Goal: Find specific page/section: Find specific page/section

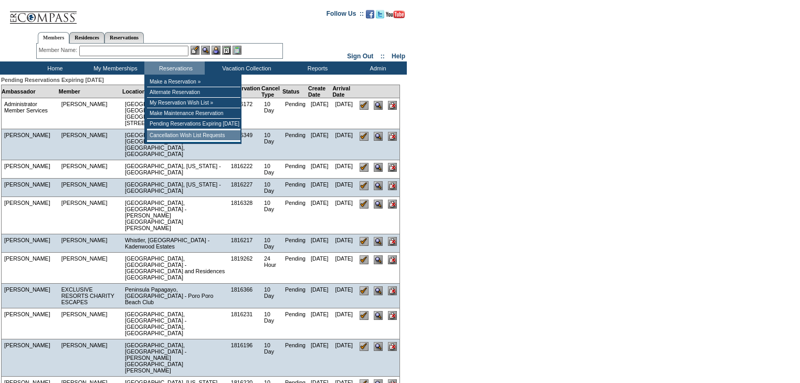
click at [180, 141] on td "Cancellation Wish List Requests" at bounding box center [193, 135] width 93 height 10
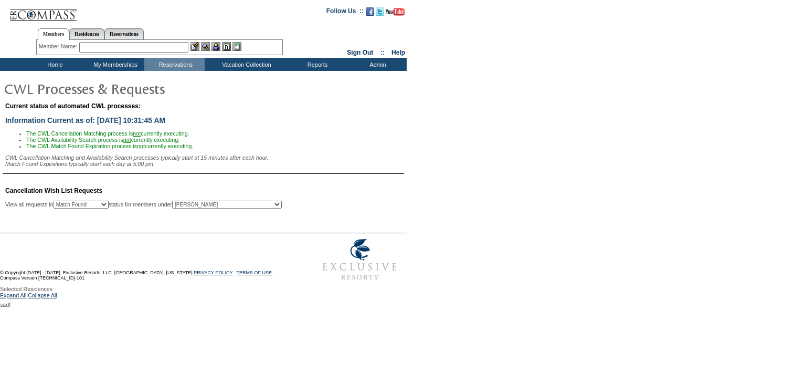
select select "50"
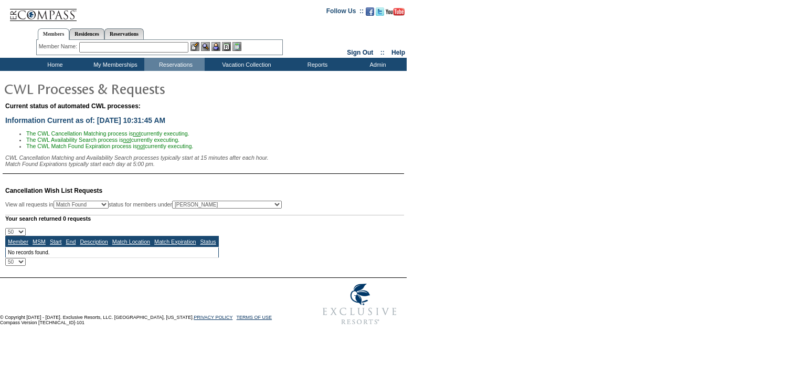
click at [225, 208] on select "All MSMs [PERSON_NAME] Accounting (MSM), Team Admin, IT Group Administrator, Me…" at bounding box center [227, 205] width 110 height 8
select select "60203"
click at [199, 204] on select "All MSMs [PERSON_NAME] Accounting (MSM), Team Admin, IT Group Administrator, Me…" at bounding box center [227, 205] width 110 height 8
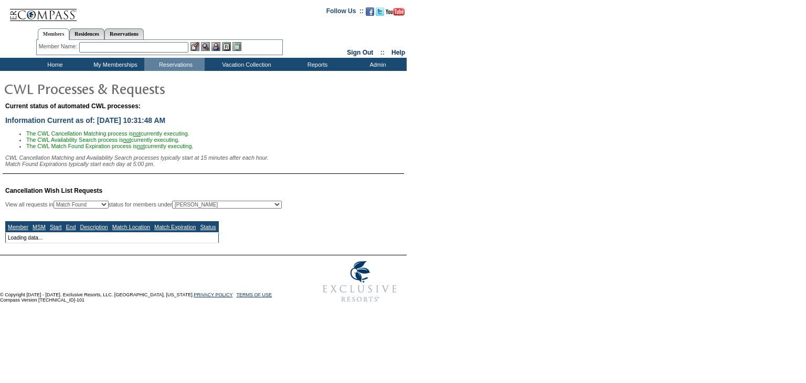
select select "50"
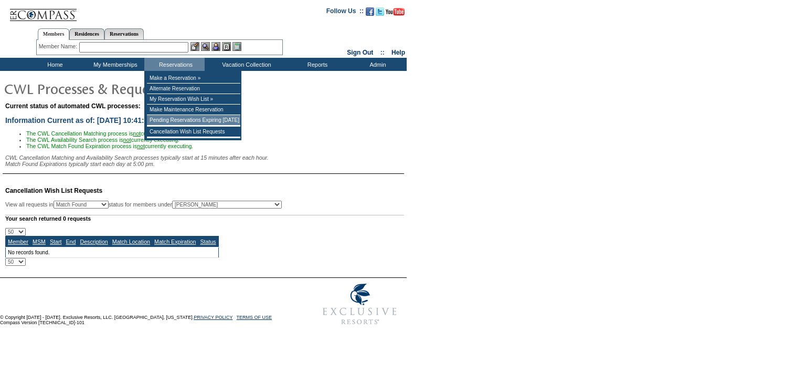
click at [172, 121] on td "Pending Reservations Expiring [DATE]" at bounding box center [193, 120] width 93 height 10
